Goal: Register for event/course

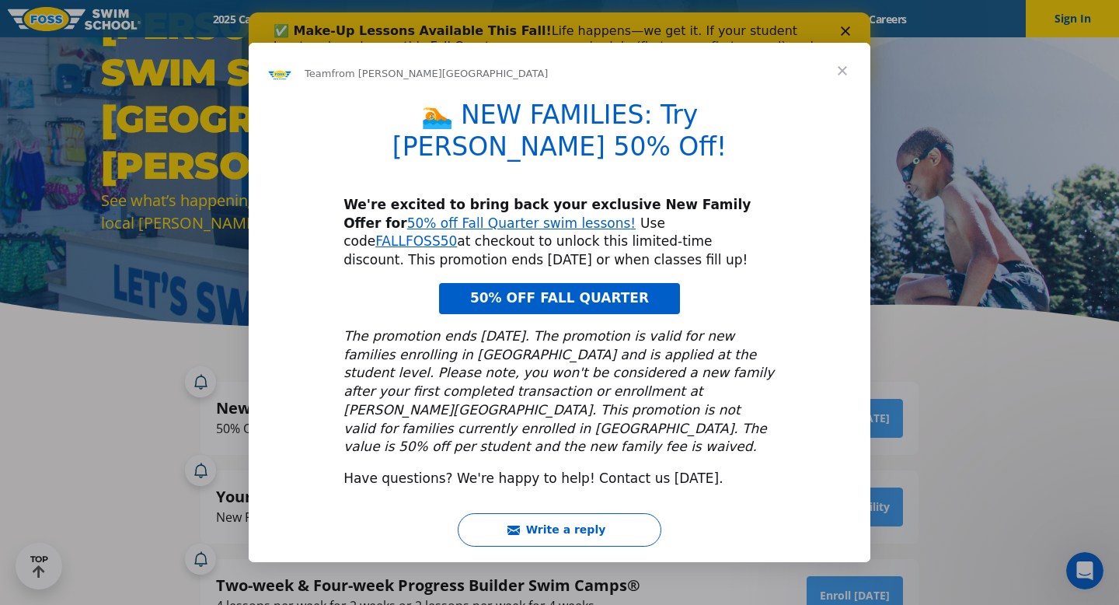
drag, startPoint x: 578, startPoint y: 216, endPoint x: 660, endPoint y: 218, distance: 81.6
click at [660, 218] on div "We're excited to bring back your exclusive New Family Offer for 50% off Fall Qu…" at bounding box center [560, 233] width 432 height 74
drag, startPoint x: 578, startPoint y: 215, endPoint x: 660, endPoint y: 218, distance: 82.5
click at [660, 218] on div "We're excited to bring back your exclusive New Family Offer for 50% off Fall Qu…" at bounding box center [560, 233] width 432 height 74
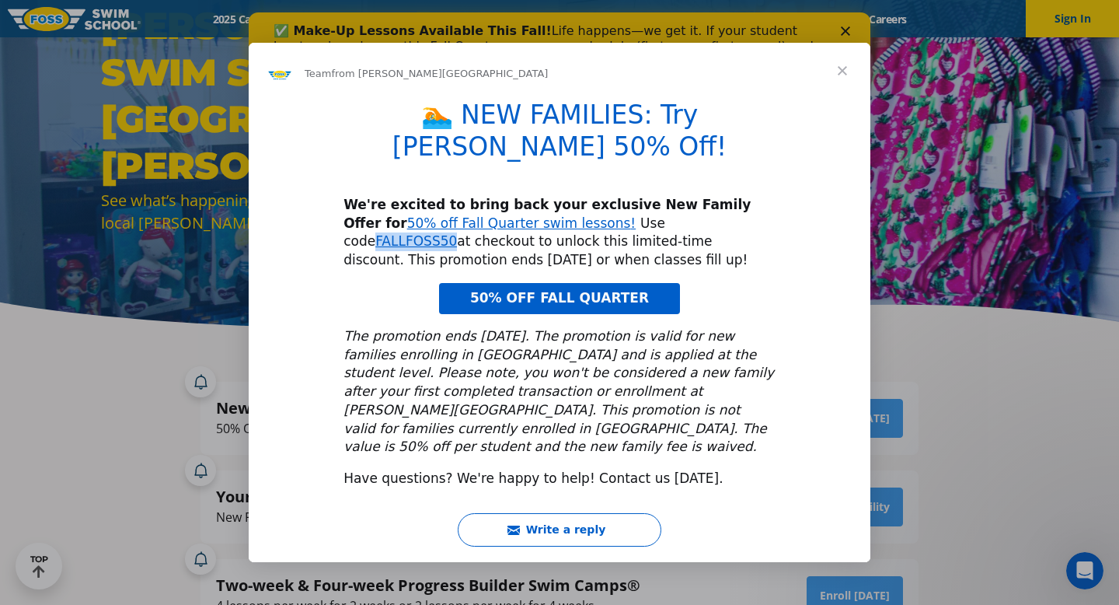
copy div "FALLFOSS50"
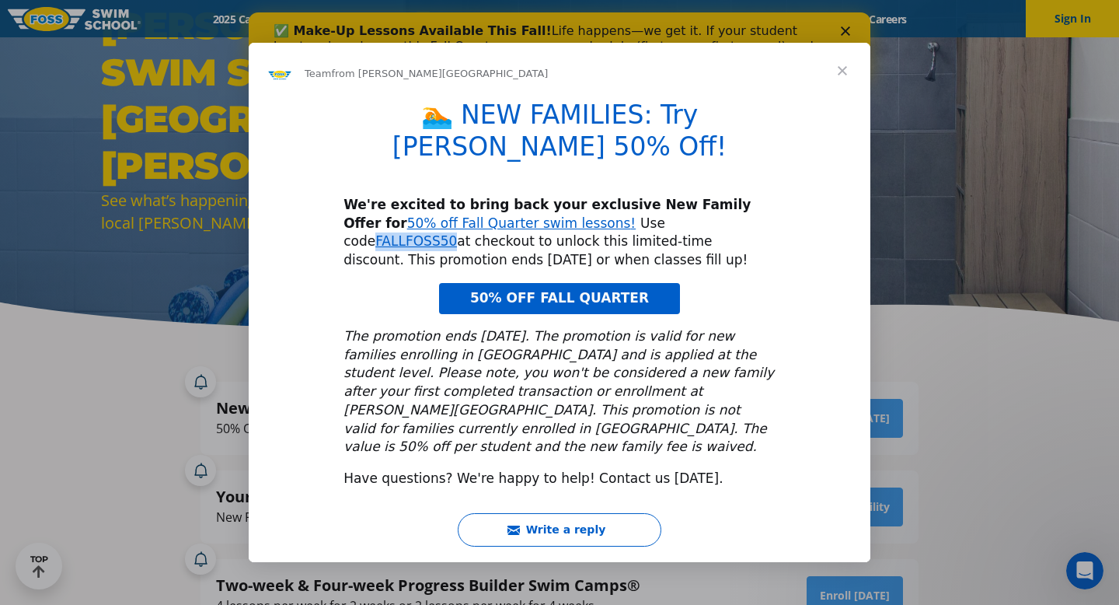
click at [637, 290] on span "50% OFF FALL QUARTER" at bounding box center [559, 298] width 179 height 16
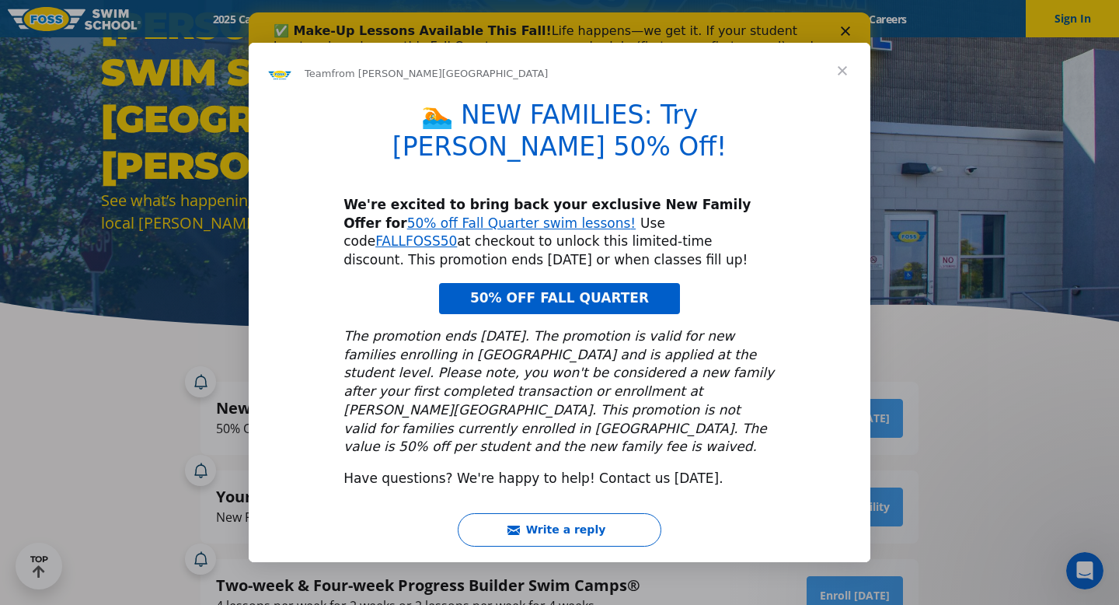
click at [843, 93] on span "Close" at bounding box center [843, 71] width 56 height 56
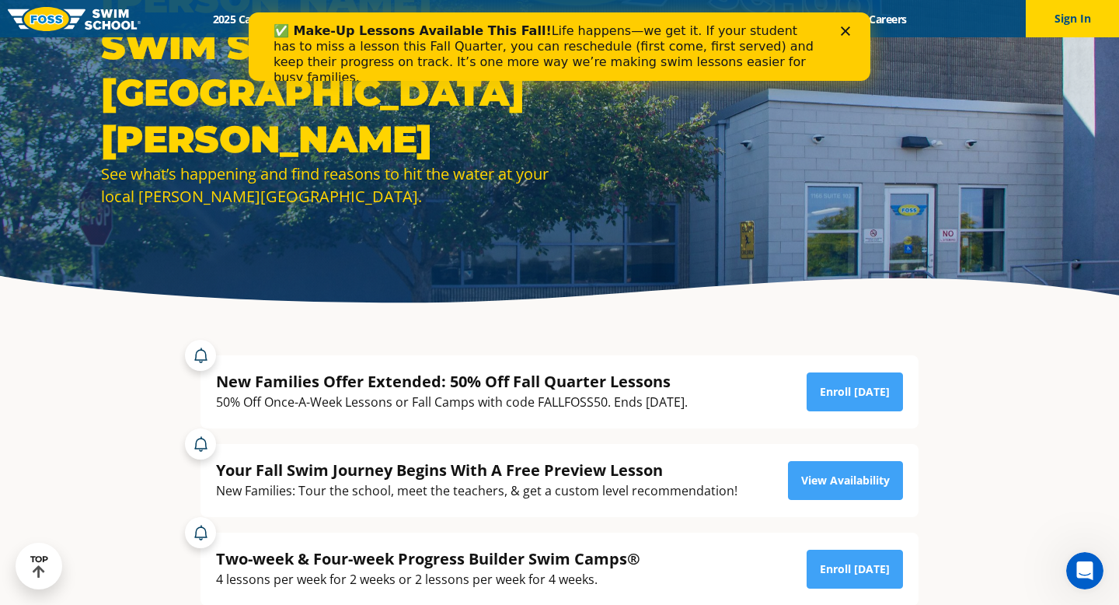
scroll to position [112, 0]
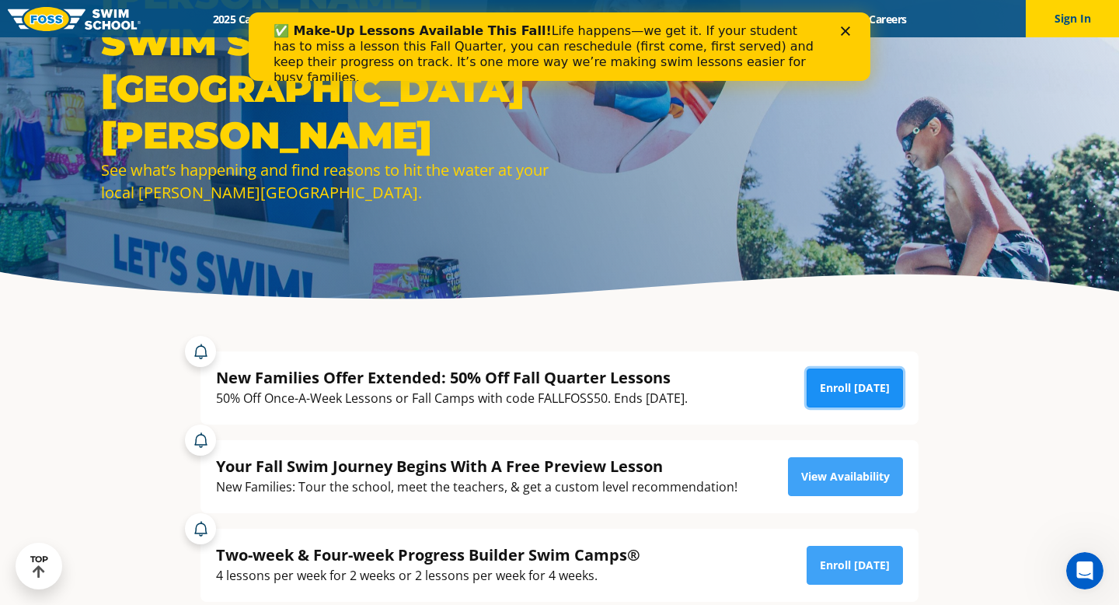
click at [854, 390] on link "Enroll [DATE]" at bounding box center [855, 387] width 96 height 39
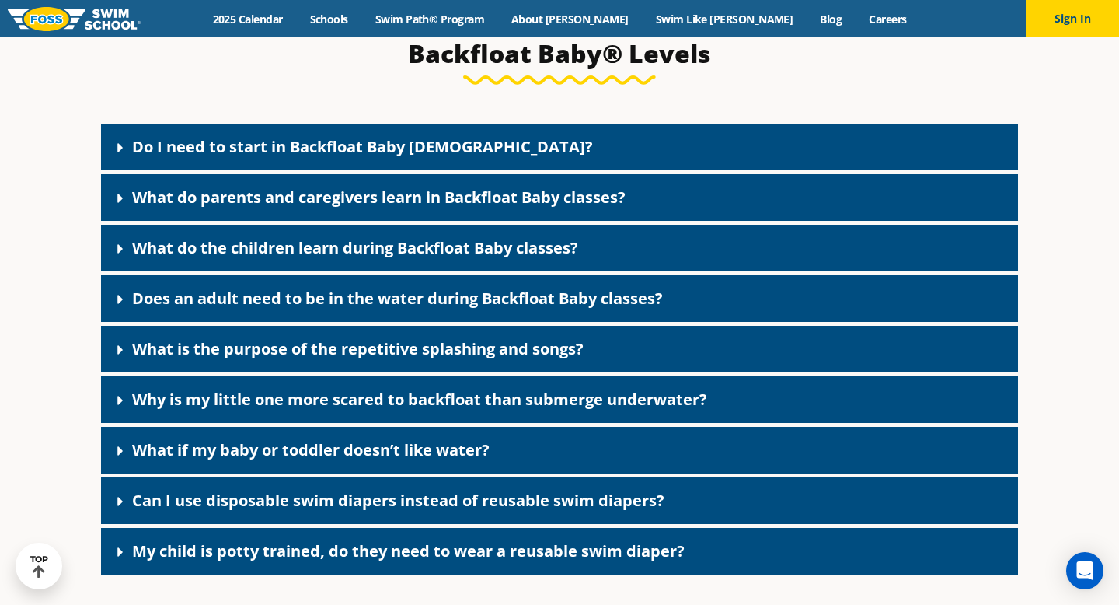
click at [326, 208] on link "What do parents and caregivers learn in Backfloat Baby classes?" at bounding box center [379, 197] width 494 height 21
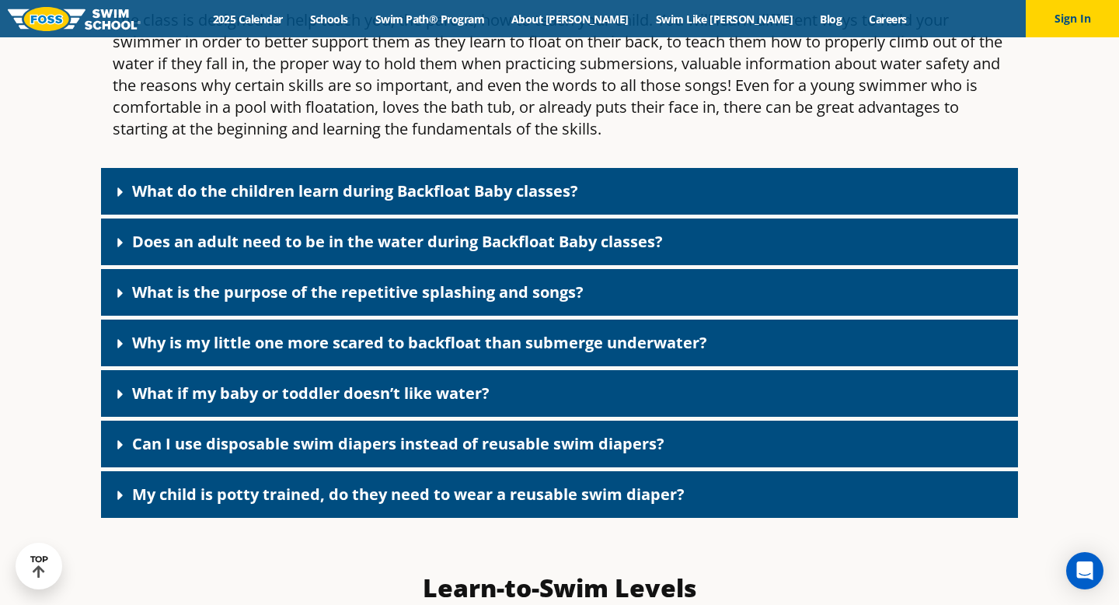
scroll to position [3606, 0]
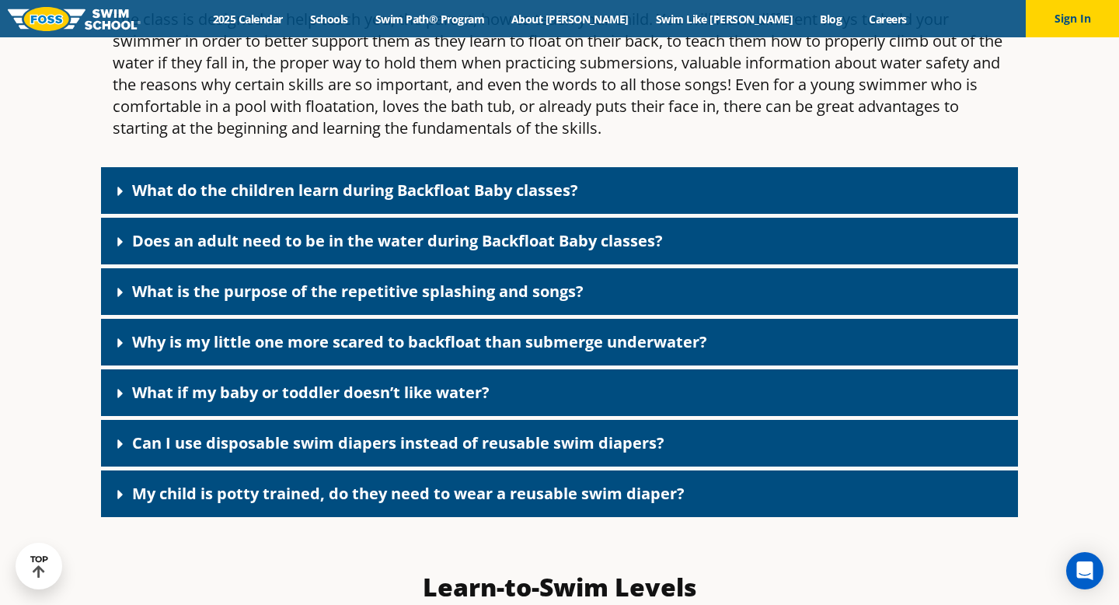
click at [380, 453] on link "Can I use disposable swim diapers instead of reusable swim diapers?" at bounding box center [398, 442] width 532 height 21
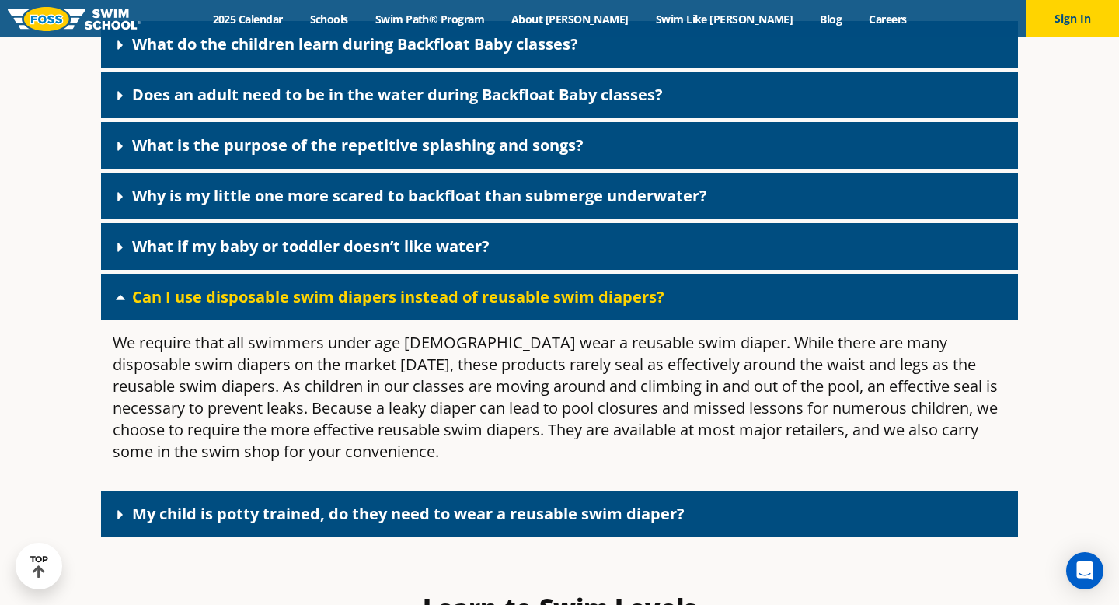
scroll to position [3761, 0]
